Goal: Information Seeking & Learning: Check status

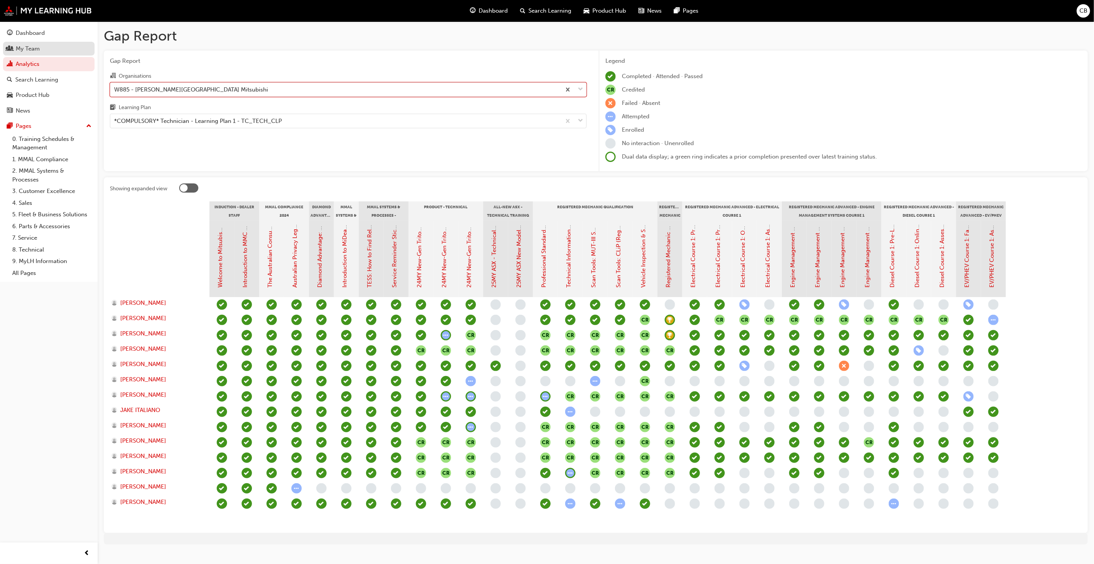
click at [43, 46] on div "My Team" at bounding box center [49, 49] width 84 height 10
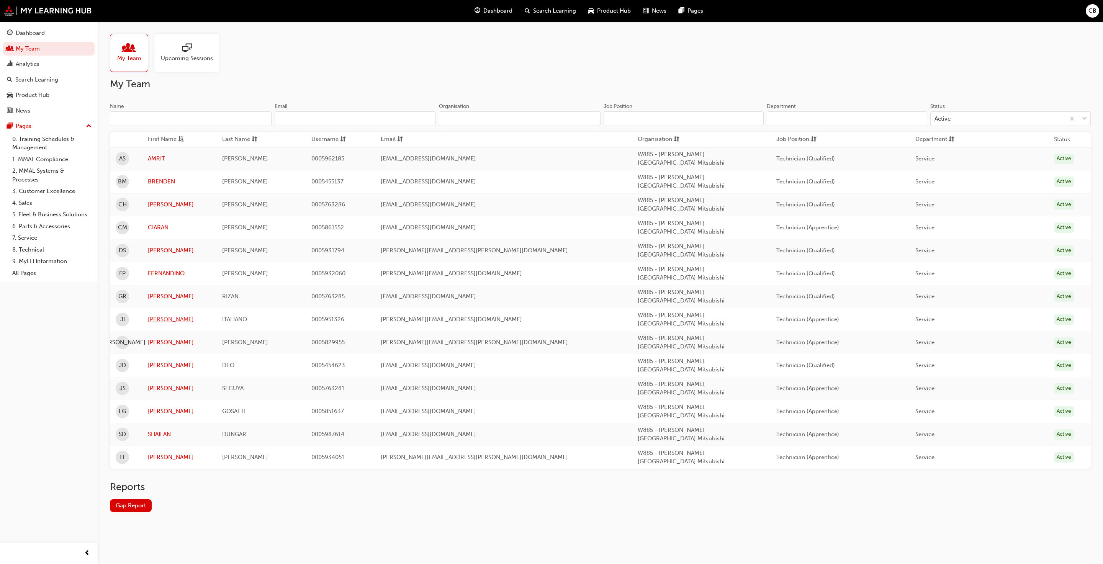
click at [153, 315] on link "[PERSON_NAME]" at bounding box center [179, 319] width 63 height 9
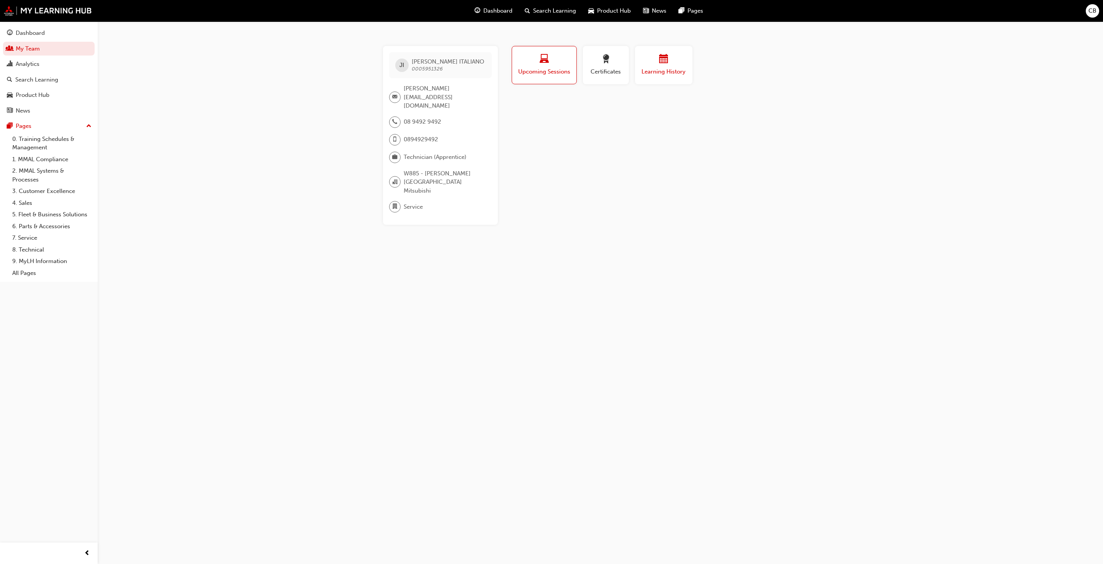
click at [654, 61] on div "button" at bounding box center [664, 60] width 46 height 12
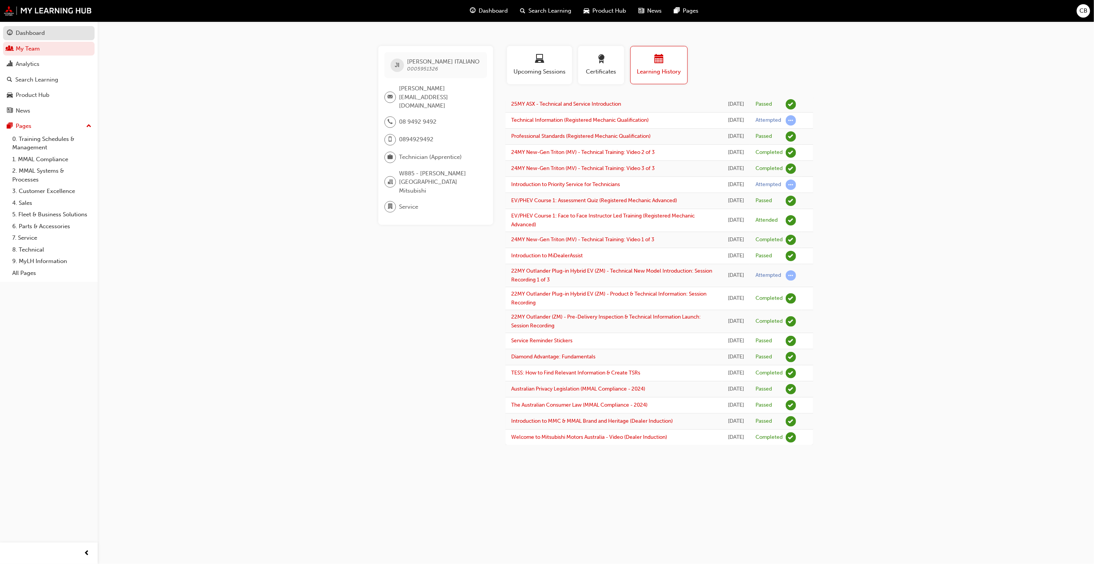
click at [31, 31] on div "Dashboard" at bounding box center [30, 33] width 29 height 9
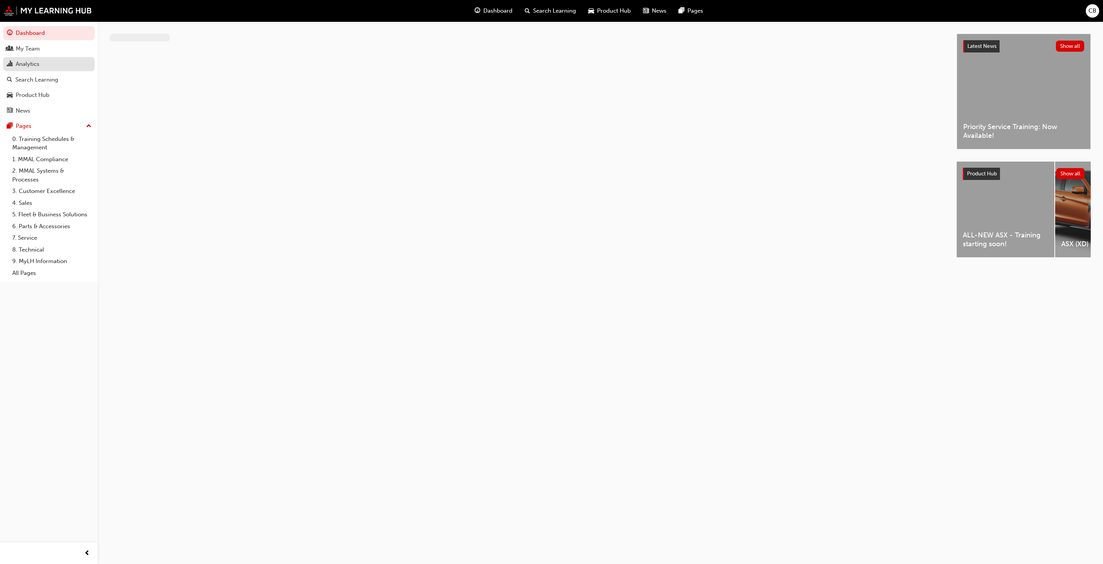
click at [26, 61] on div "Analytics" at bounding box center [28, 64] width 24 height 9
click at [152, 64] on div "Gap Reports Overview of participant's progress against learning plans." at bounding box center [192, 70] width 152 height 17
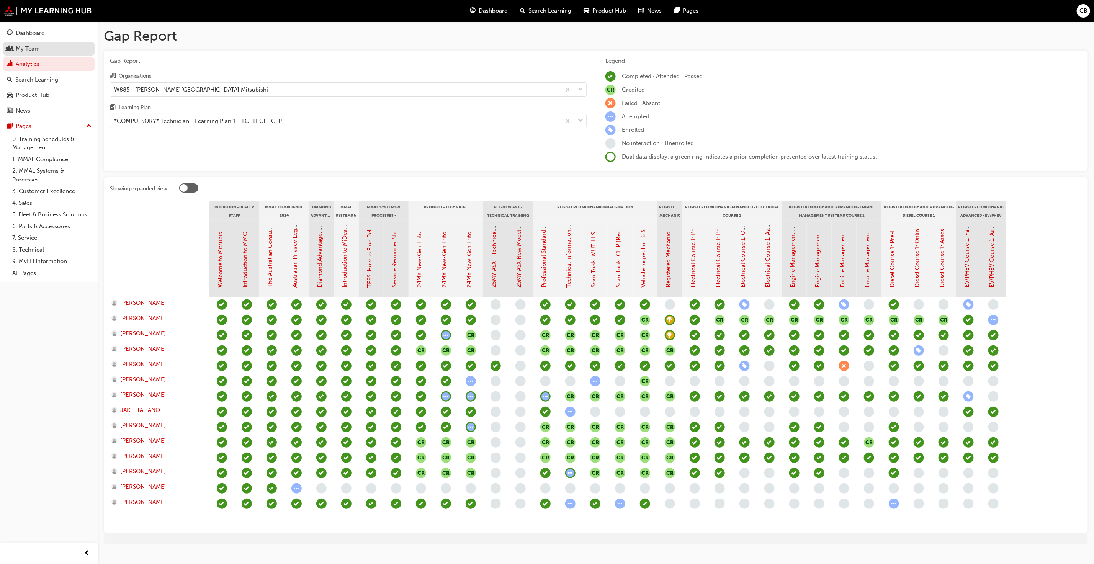
click at [43, 53] on div "My Team" at bounding box center [49, 49] width 84 height 10
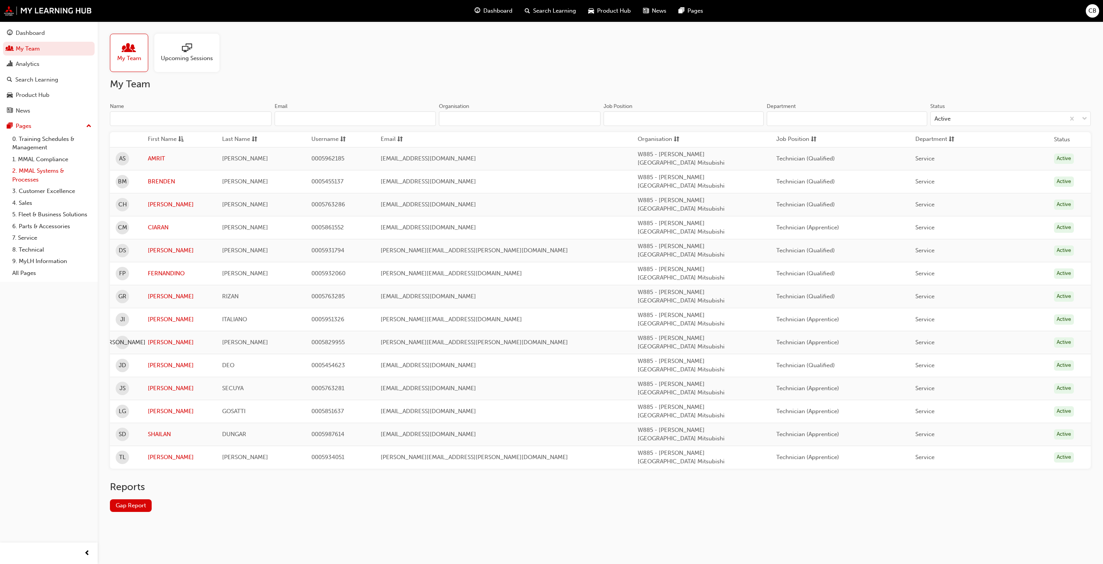
click at [46, 178] on link "2. MMAL Systems & Processes" at bounding box center [51, 175] width 85 height 20
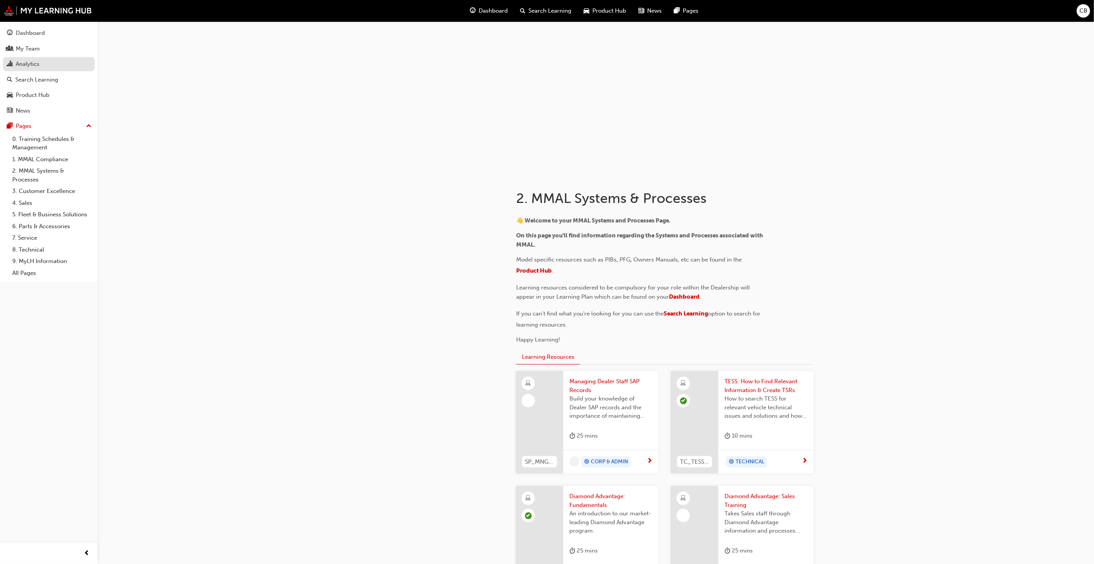
click at [43, 70] on link "Analytics" at bounding box center [49, 64] width 92 height 14
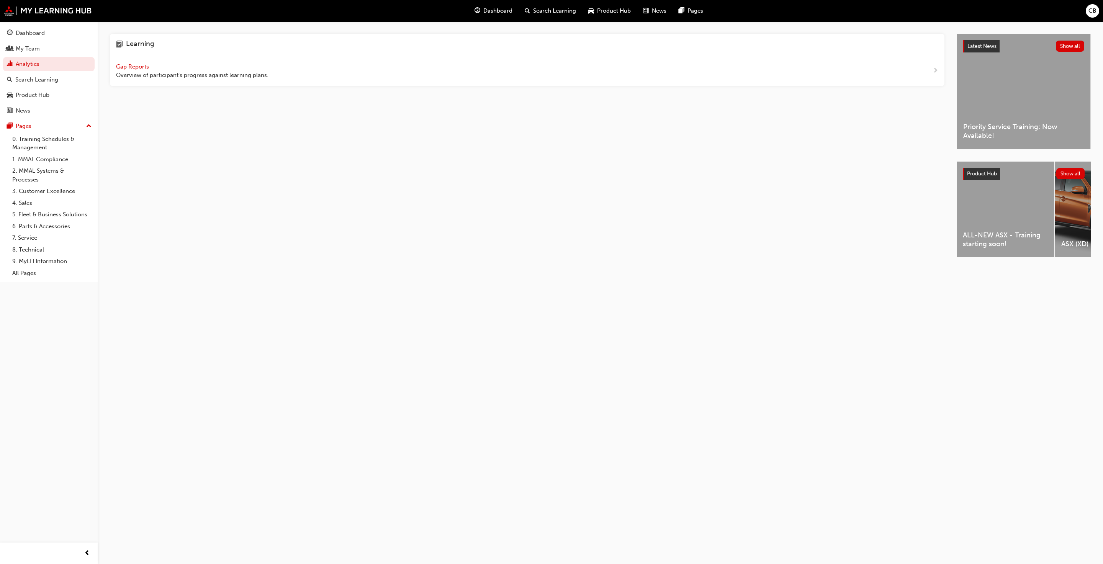
drag, startPoint x: 105, startPoint y: 70, endPoint x: 144, endPoint y: 64, distance: 39.5
click at [106, 70] on div "Learning Gap Reports Overview of participant's progress against learning plans.…" at bounding box center [600, 152] width 1005 height 262
click at [144, 64] on span "Gap Reports" at bounding box center [133, 66] width 34 height 7
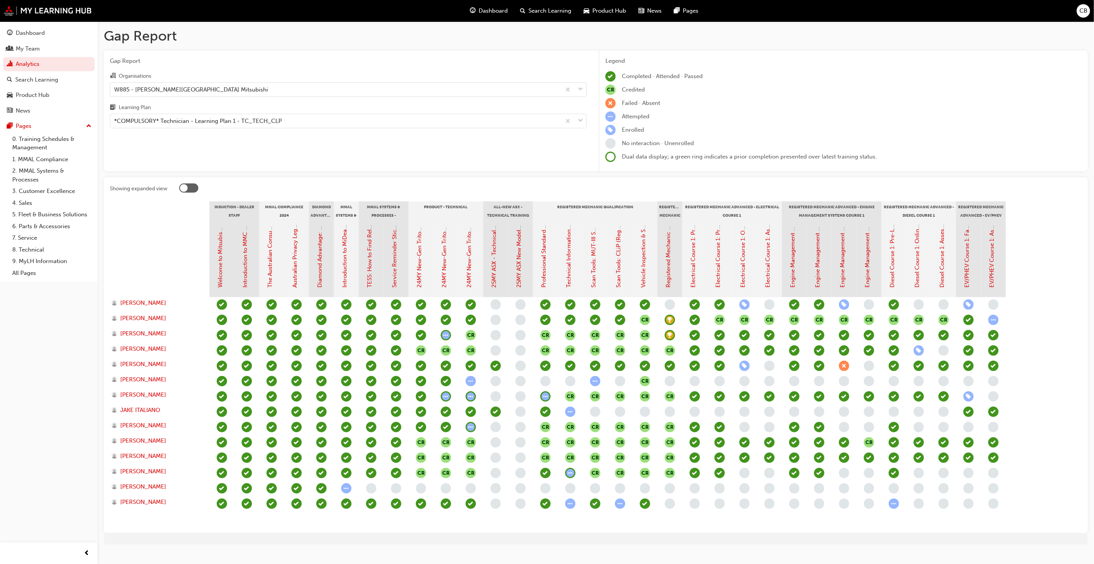
click at [523, 271] on div "25MY ASX New Model Introduction: Online Instructor Led Training" at bounding box center [520, 259] width 25 height 77
click at [520, 271] on link "25MY ASX New Model Introduction: Online Instructor Led Training" at bounding box center [519, 200] width 7 height 175
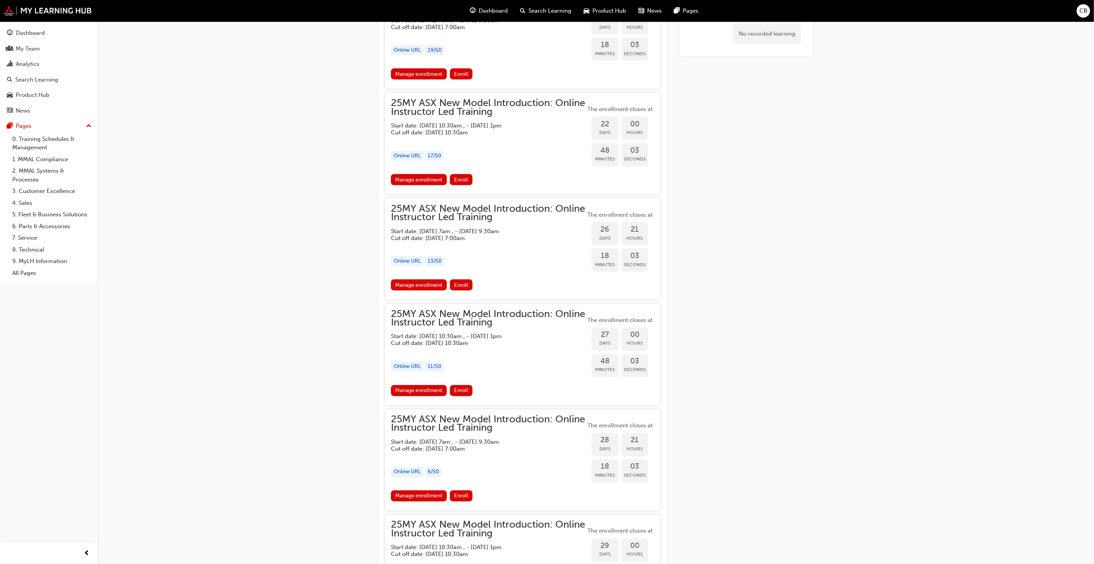
scroll to position [768, 0]
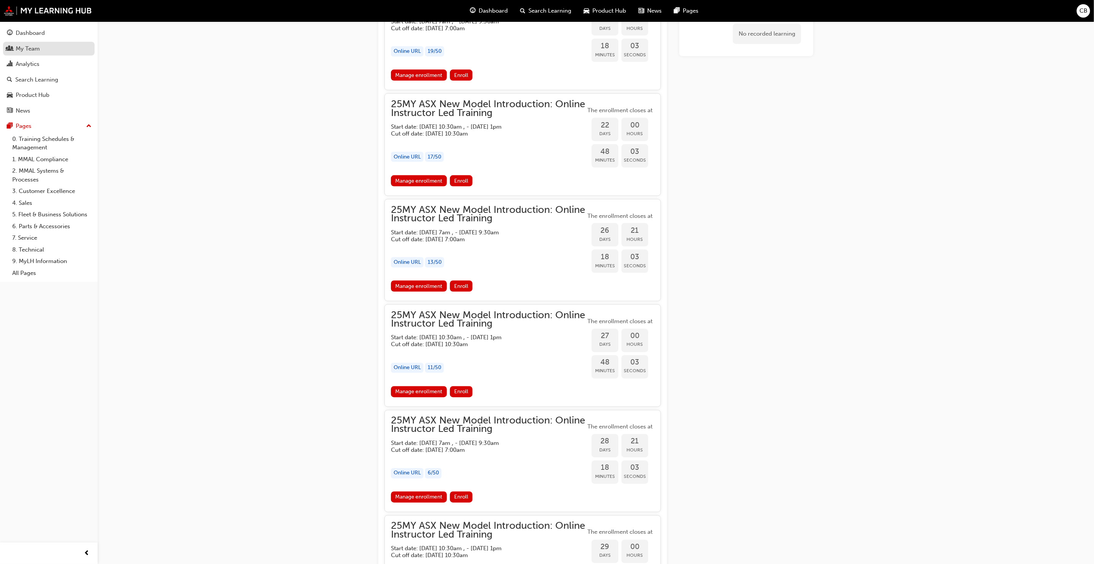
click at [32, 55] on link "My Team" at bounding box center [49, 49] width 92 height 14
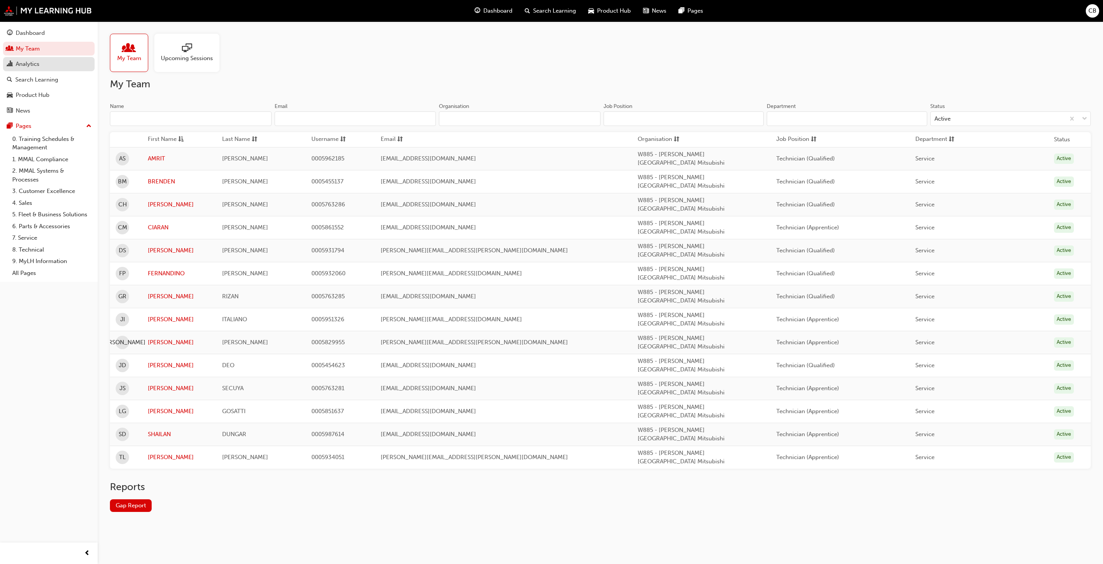
click at [21, 59] on link "Analytics" at bounding box center [49, 64] width 92 height 14
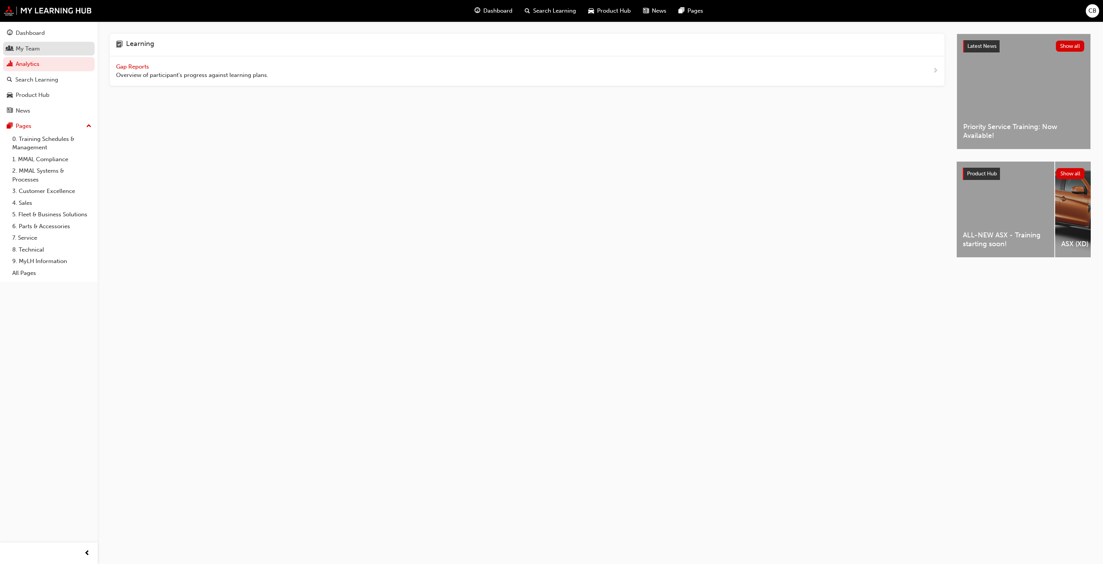
click at [24, 49] on div "My Team" at bounding box center [28, 48] width 24 height 9
